Goal: Task Accomplishment & Management: Use online tool/utility

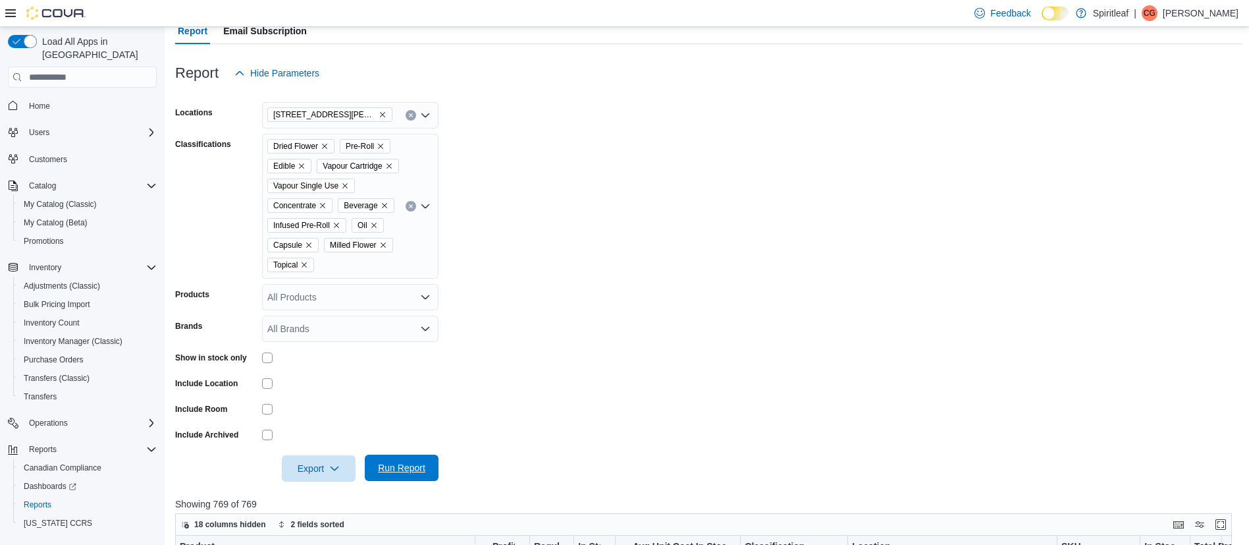
scroll to position [18, 0]
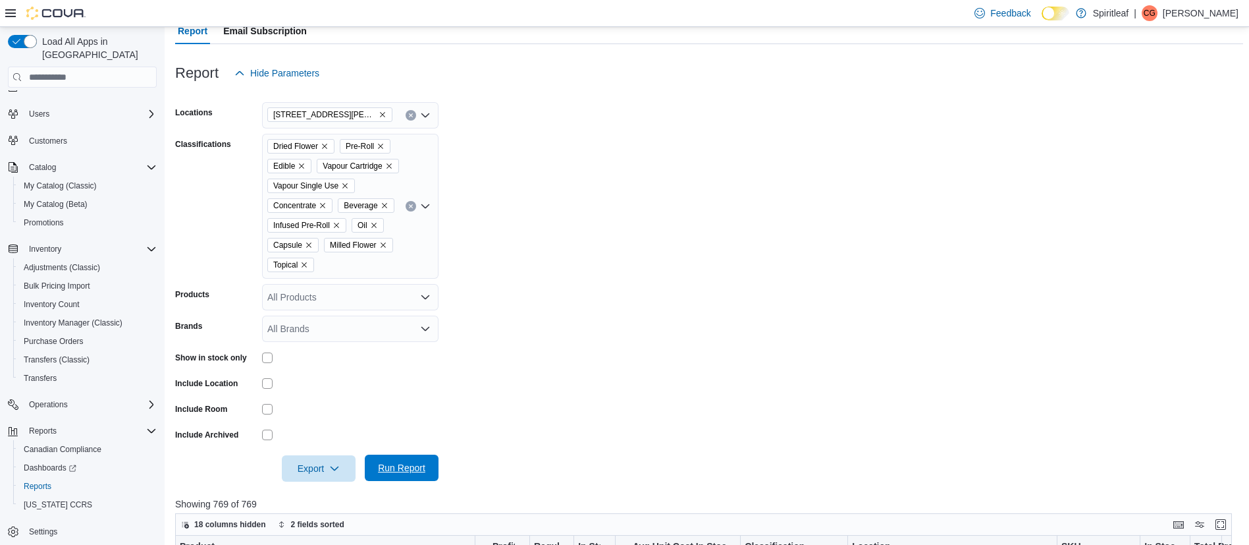
click at [411, 474] on span "Run Report" at bounding box center [401, 467] width 47 height 13
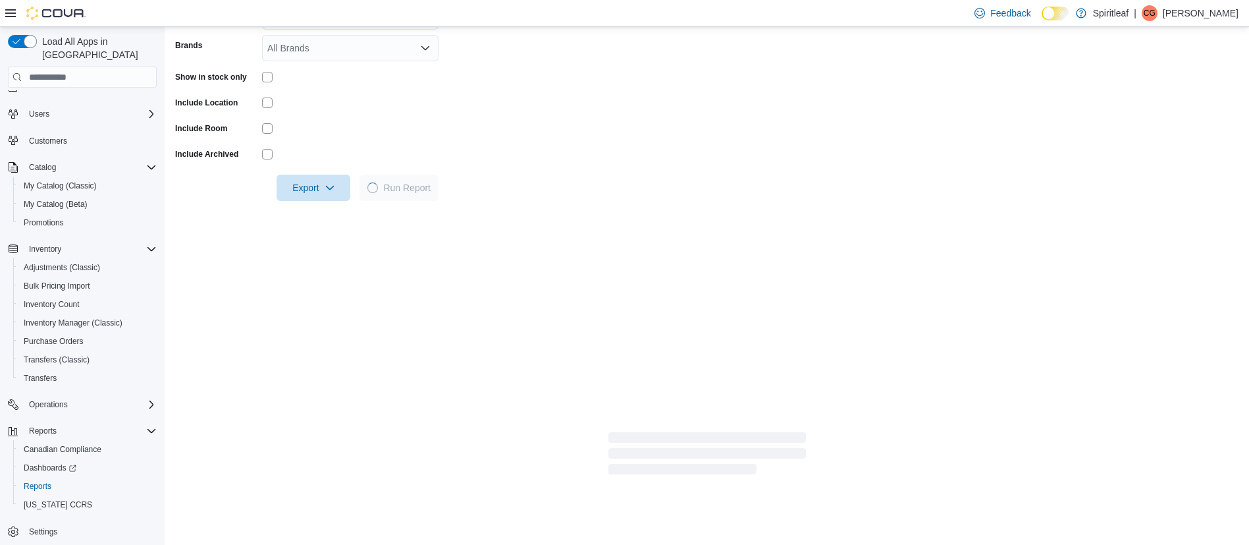
scroll to position [408, 0]
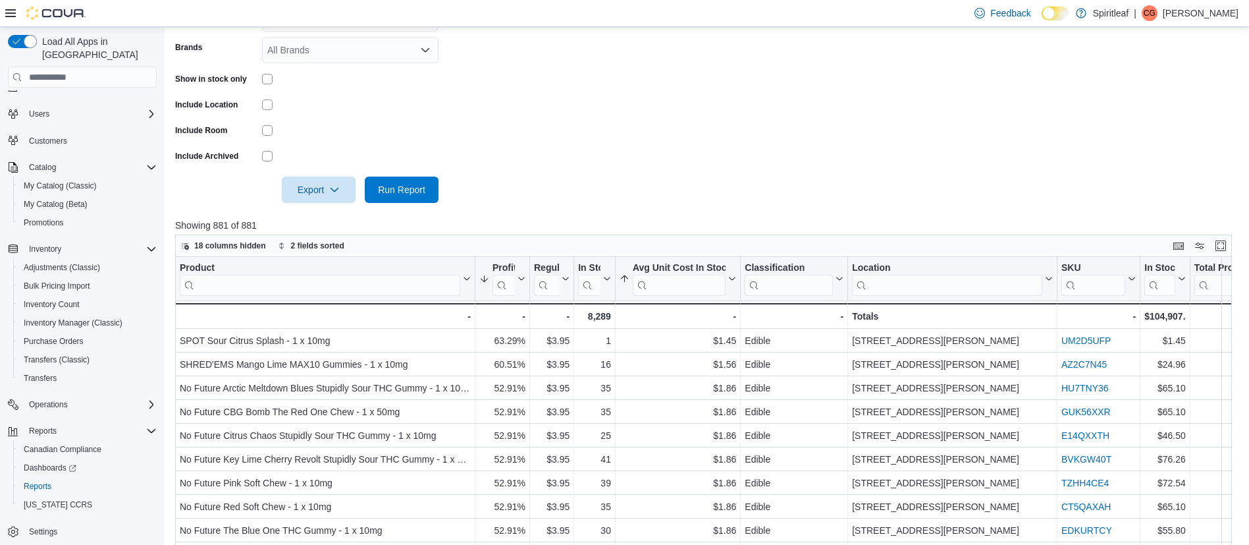
click at [1211, 10] on p "Clayton G" at bounding box center [1201, 13] width 76 height 16
click at [1149, 133] on span "Sign Out" at bounding box center [1154, 127] width 36 height 13
